Goal: Task Accomplishment & Management: Manage account settings

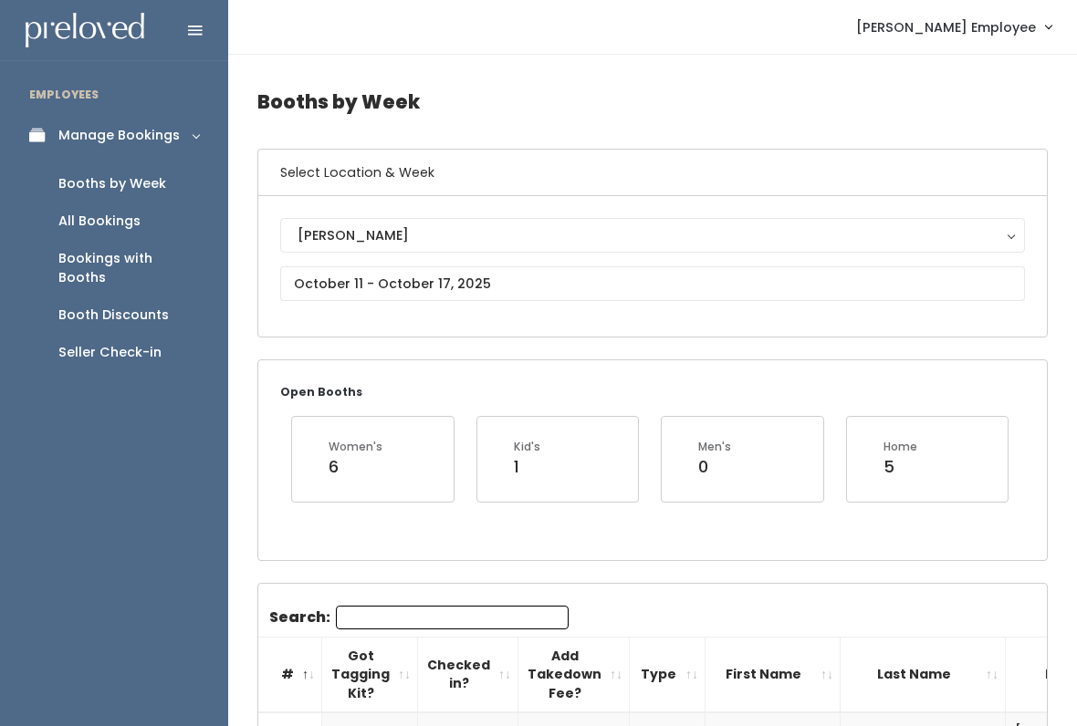
click at [145, 297] on link "Booth Discounts" at bounding box center [114, 315] width 228 height 37
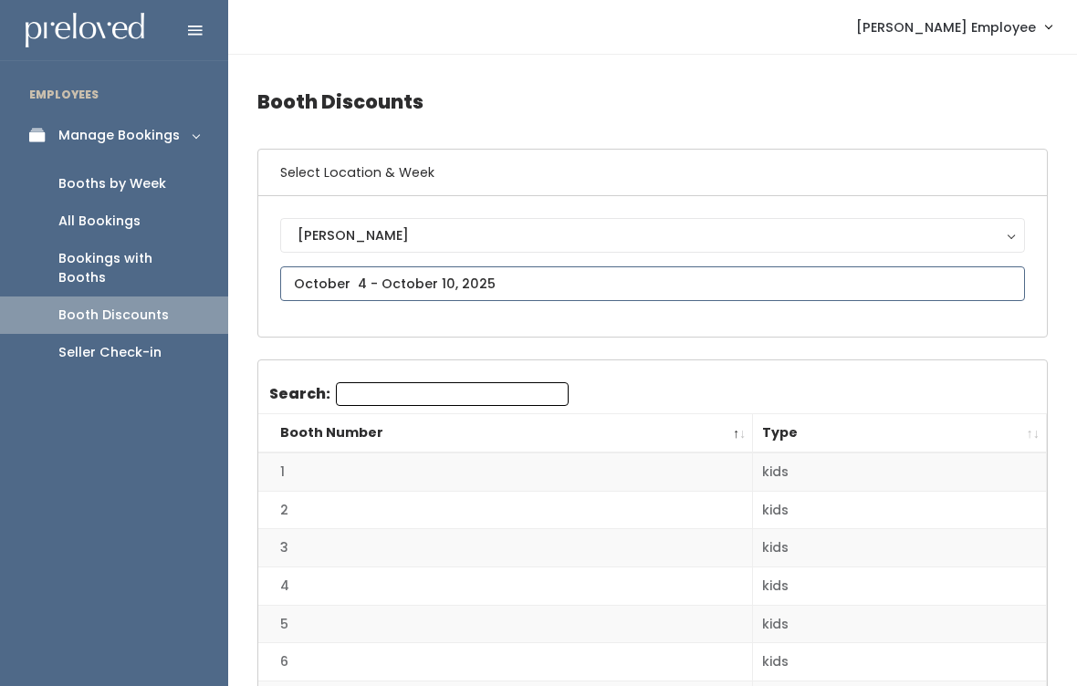
click at [457, 279] on input "text" at bounding box center [652, 283] width 745 height 35
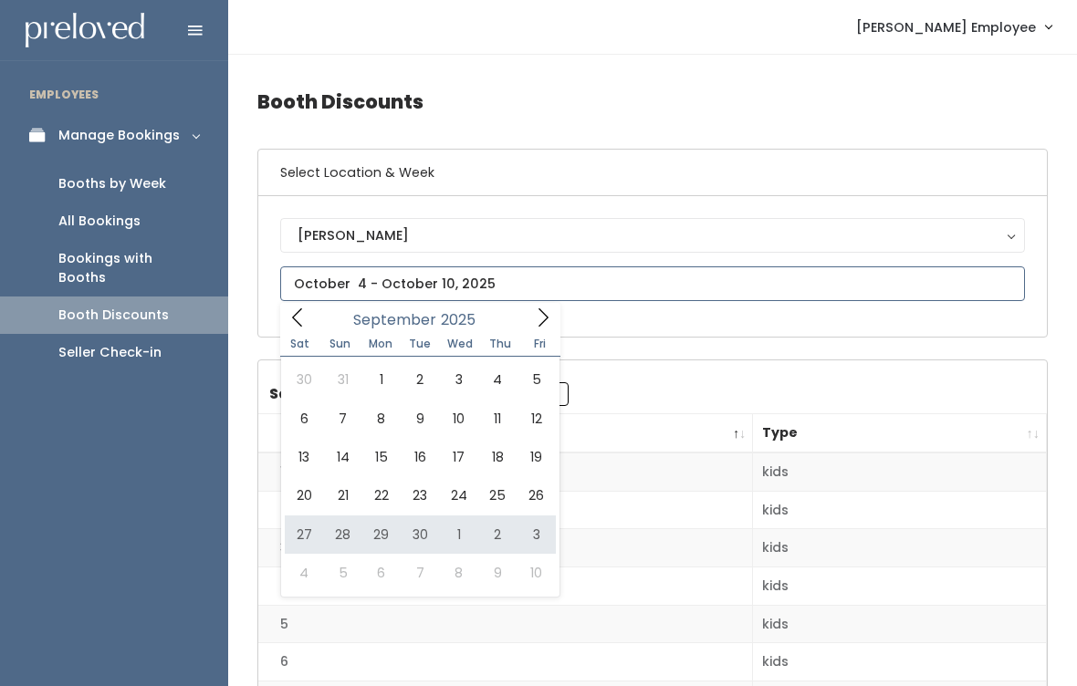
type input "[DATE] to [DATE]"
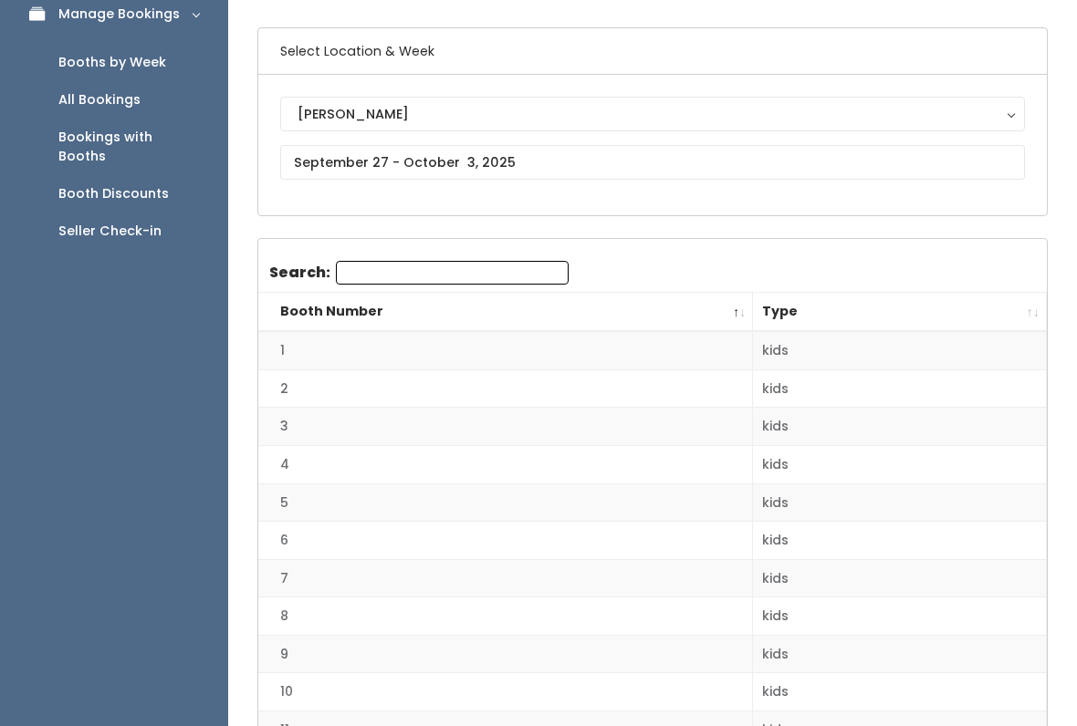
scroll to position [10, 0]
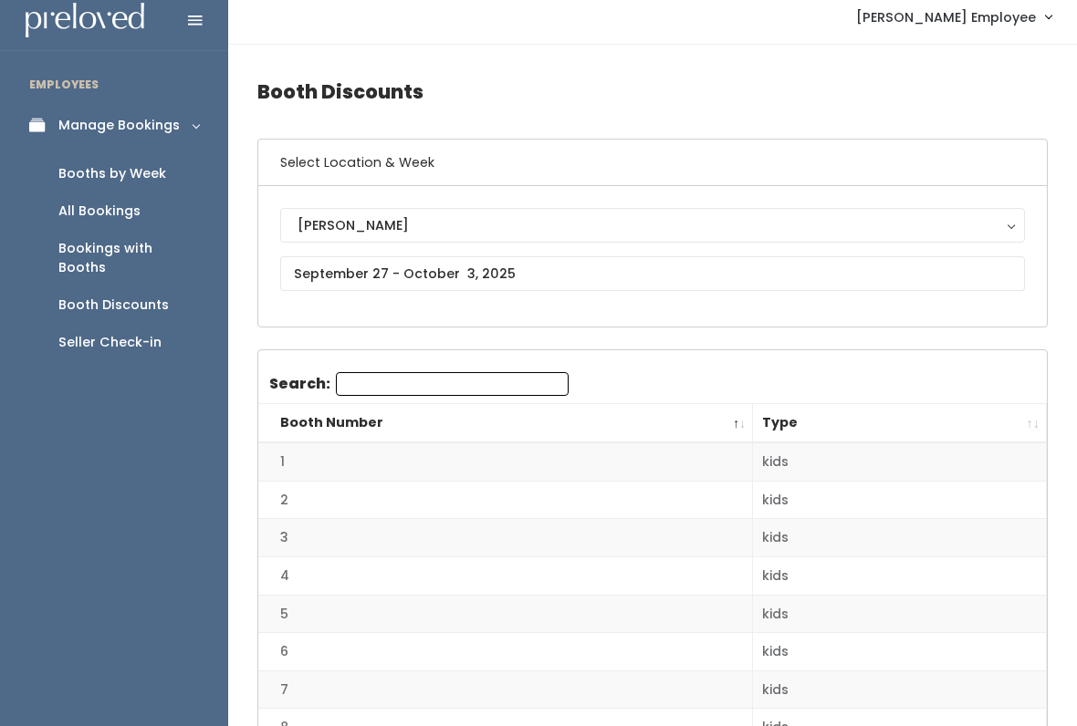
click at [119, 171] on div "Booths by Week" at bounding box center [112, 173] width 108 height 19
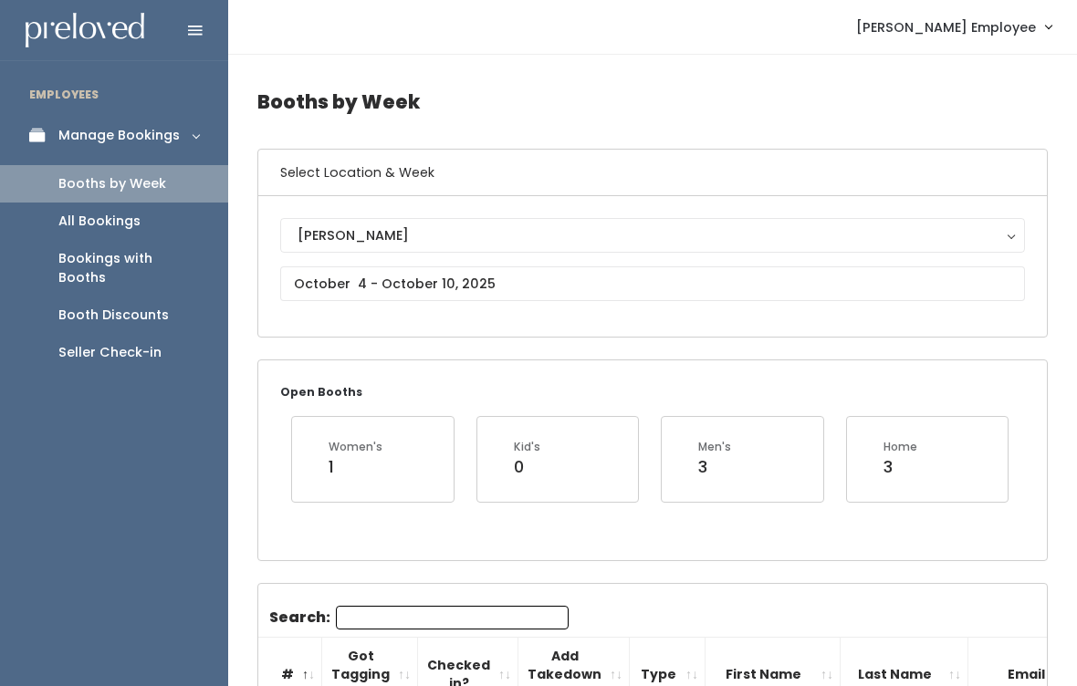
click at [127, 306] on div "Booth Discounts" at bounding box center [113, 315] width 110 height 19
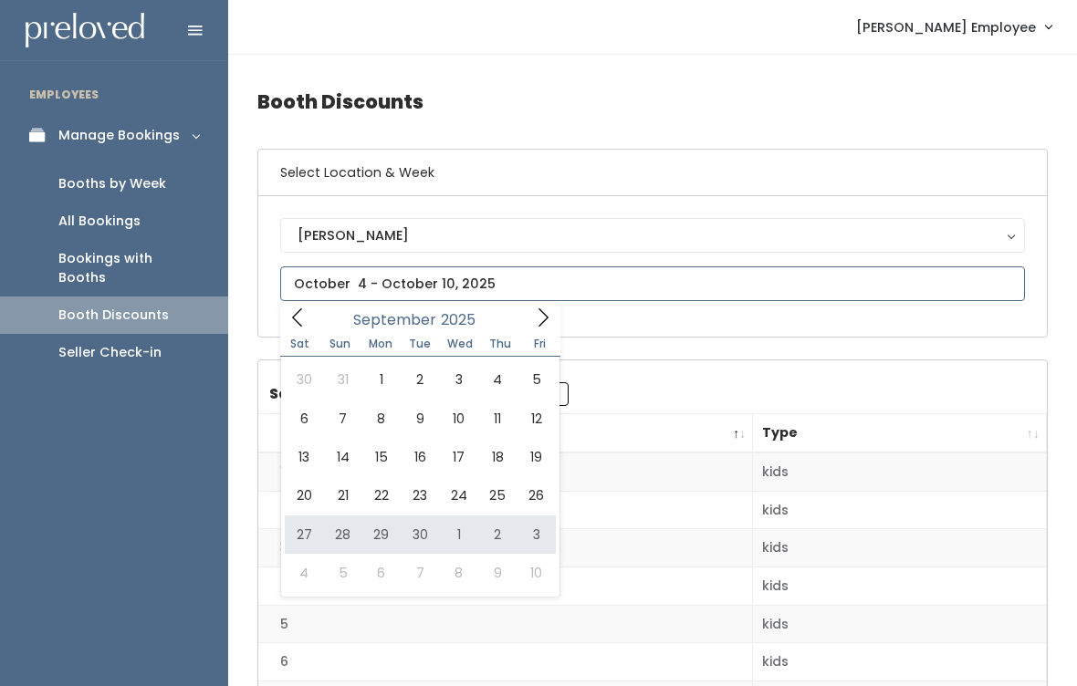
type input "[DATE] to [DATE]"
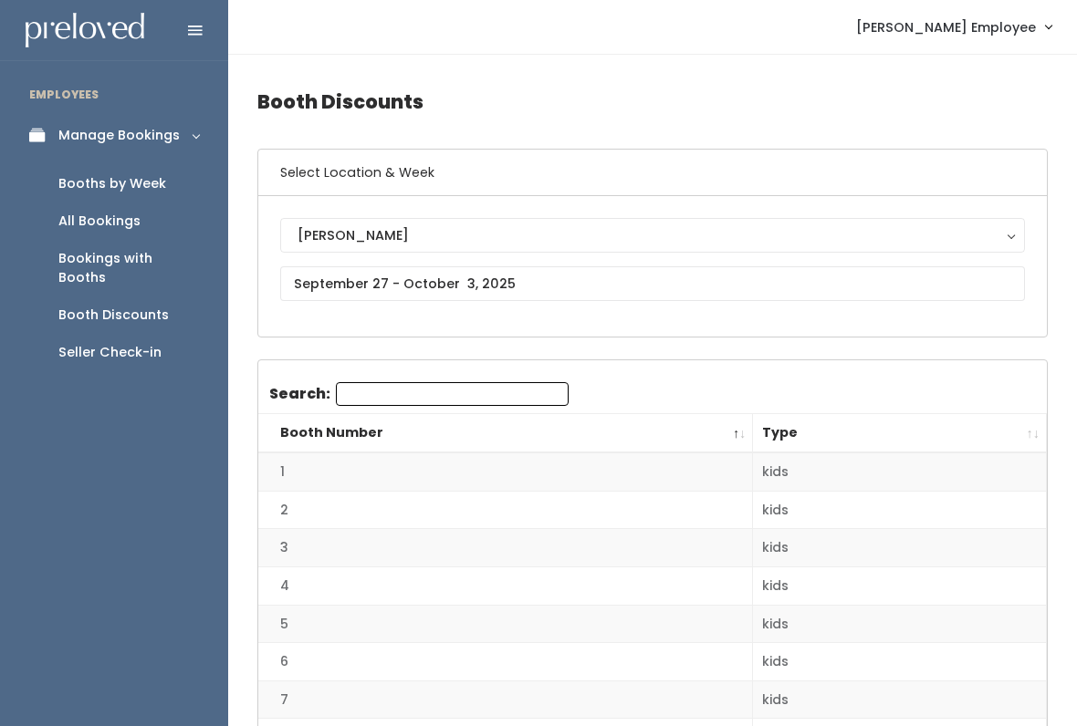
click at [119, 306] on div "Booth Discounts" at bounding box center [113, 315] width 110 height 19
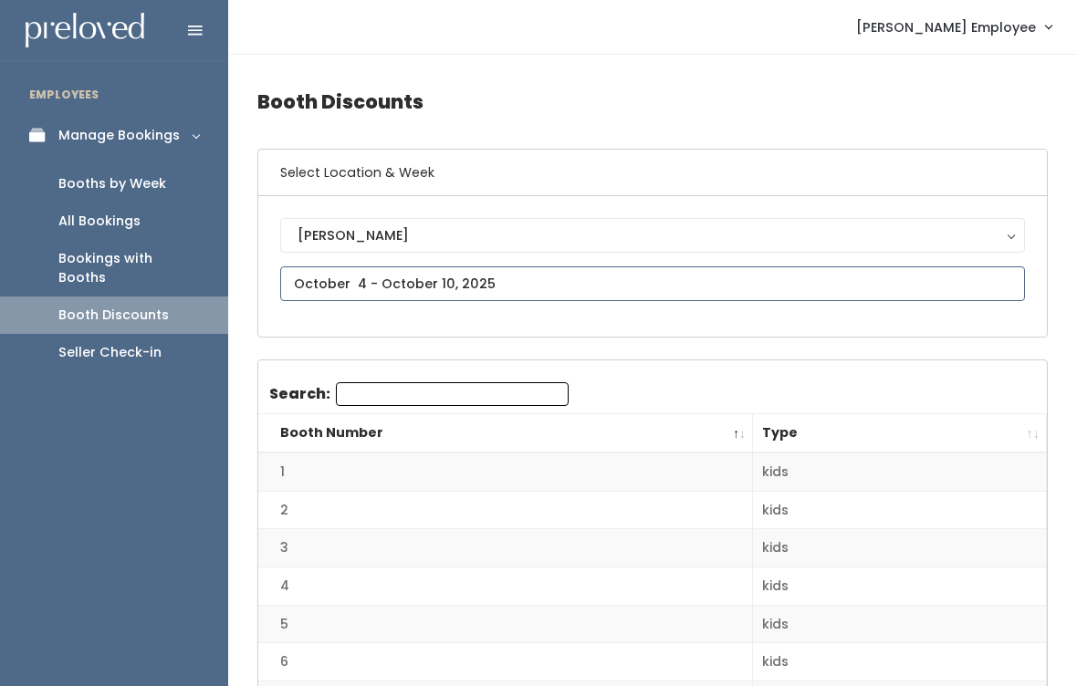
click at [591, 290] on input "text" at bounding box center [652, 283] width 745 height 35
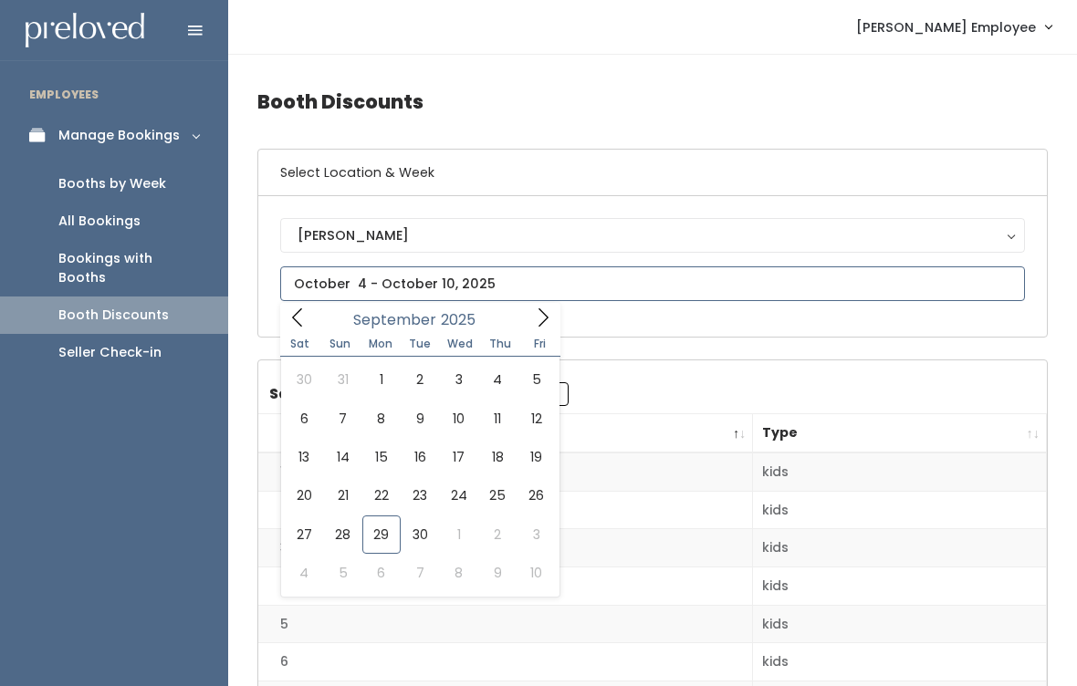
type input "[DATE] to [DATE]"
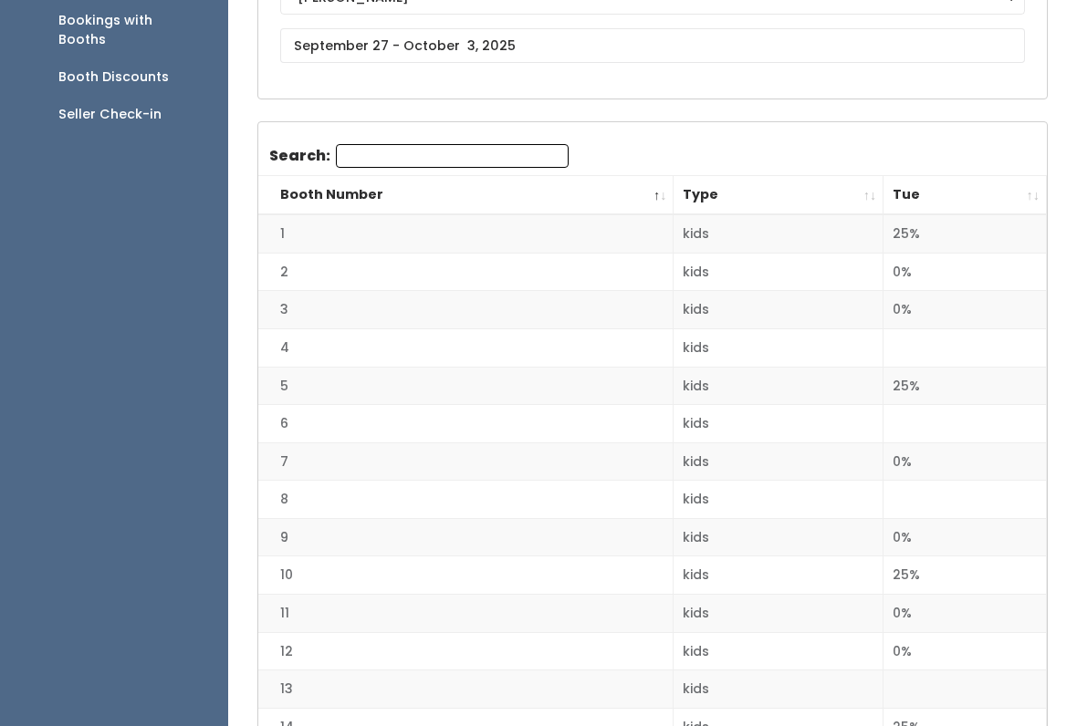
scroll to position [255, 0]
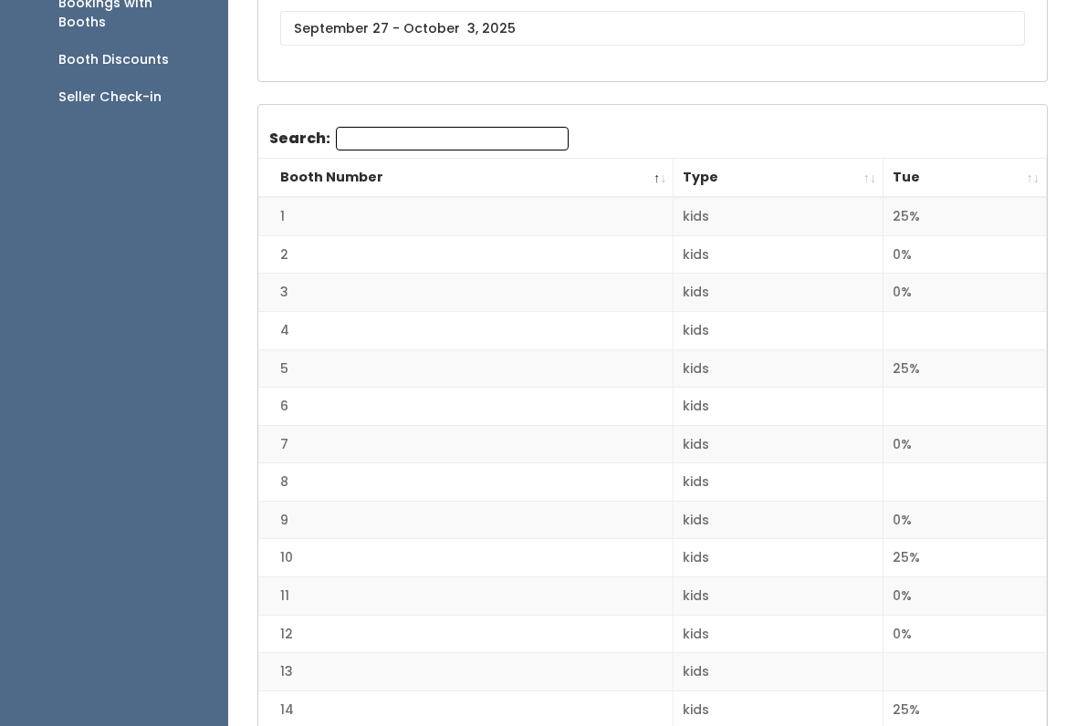
click at [1007, 173] on th "Tue" at bounding box center [964, 178] width 163 height 39
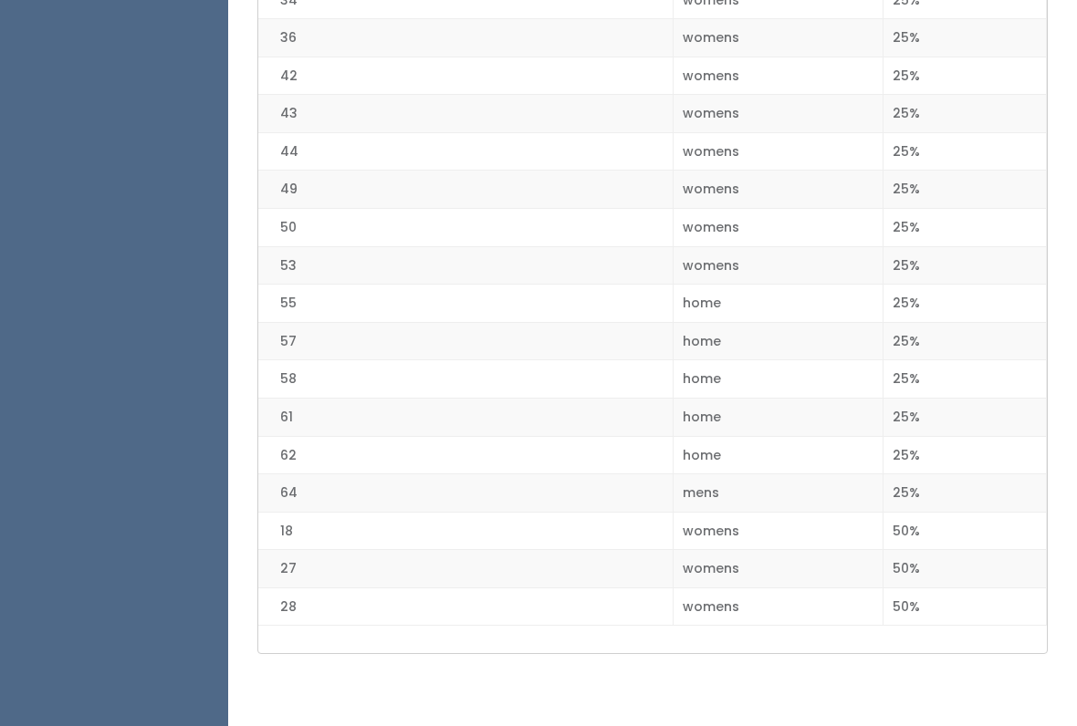
scroll to position [2333, 0]
